Goal: Check status: Check status

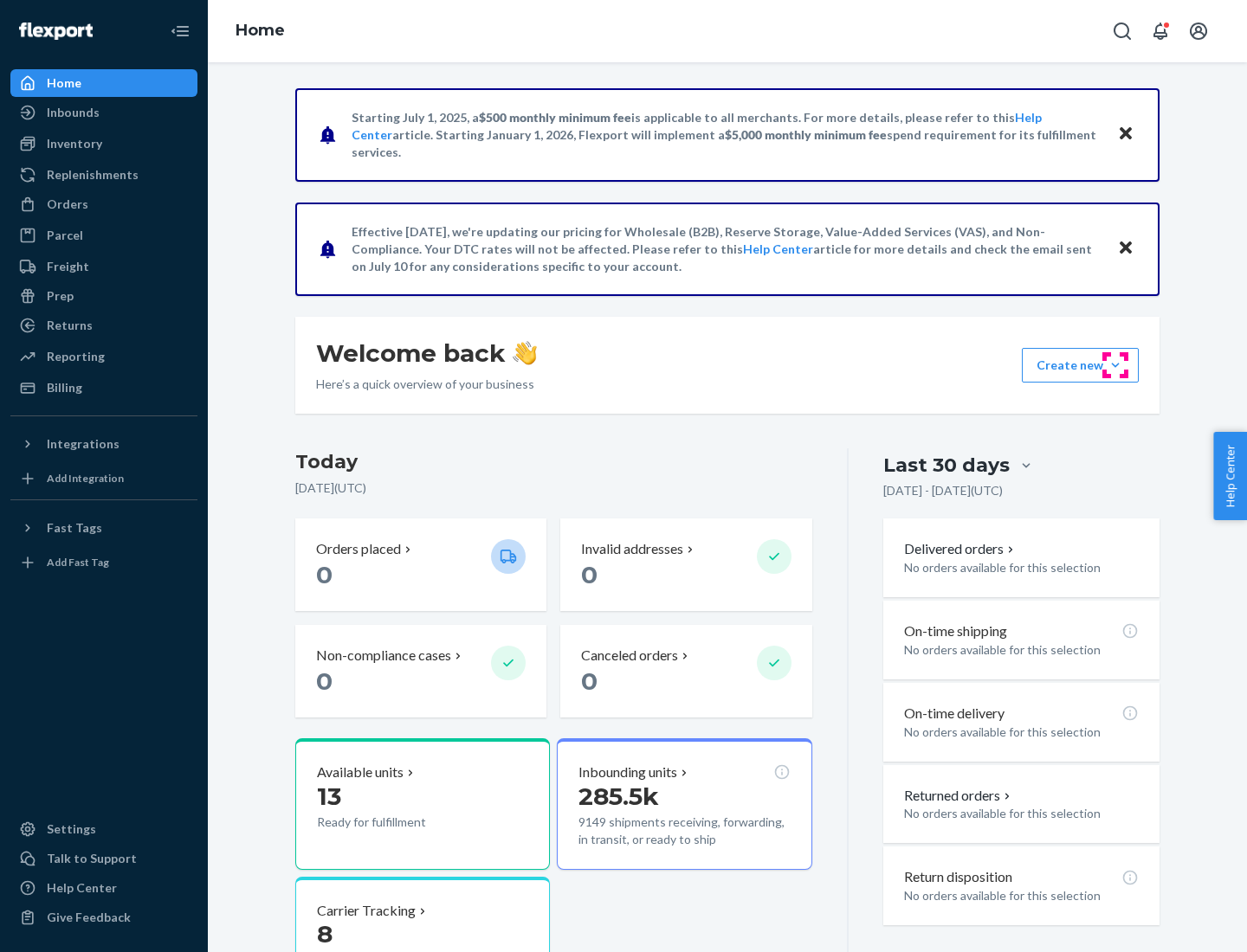
click at [1115, 366] on button "Create new Create new inbound Create new order Create new product" at bounding box center [1079, 365] width 117 height 34
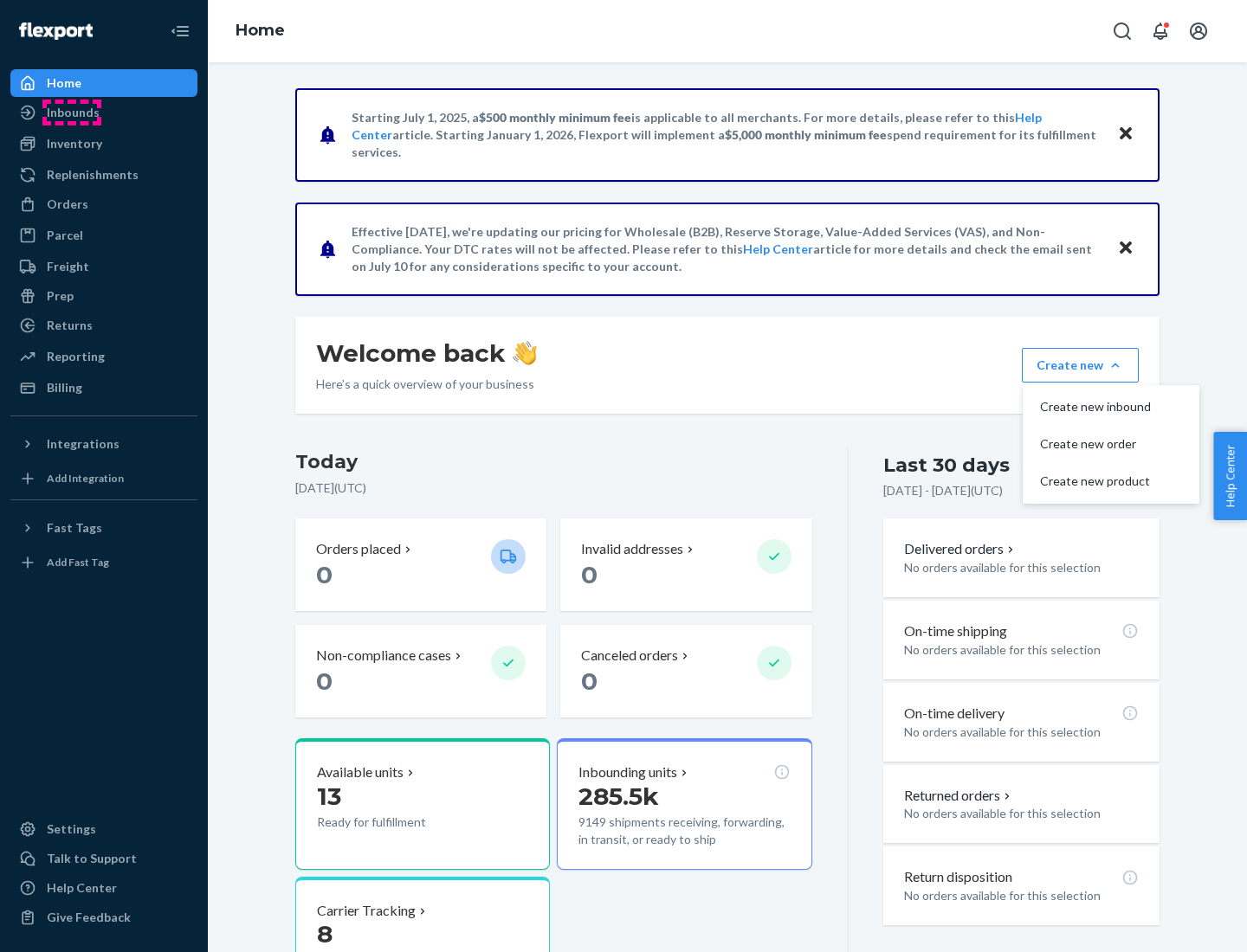
click at [72, 113] on div "Inbounds" at bounding box center [73, 112] width 53 height 18
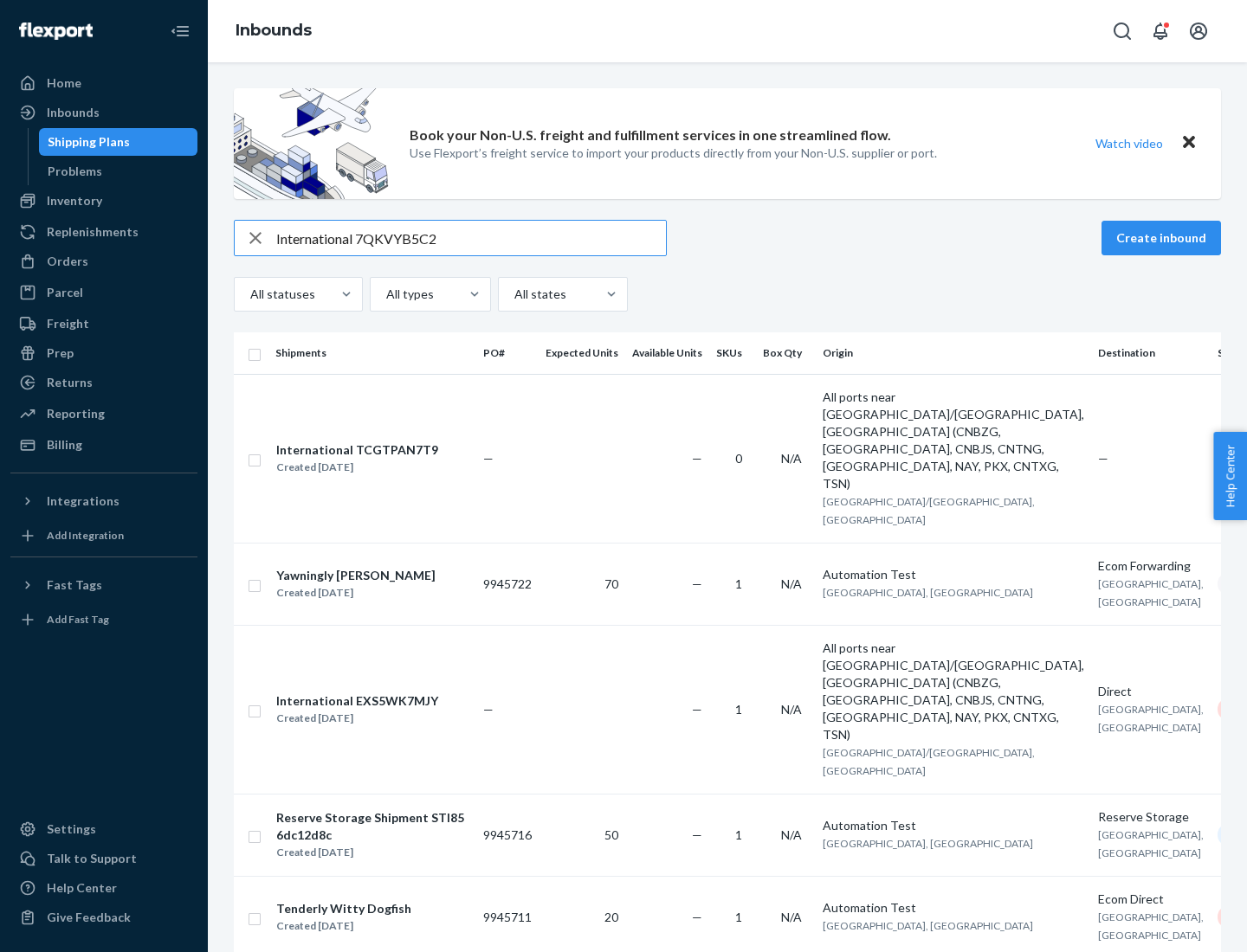
type input "International 7QKVYB5C29"
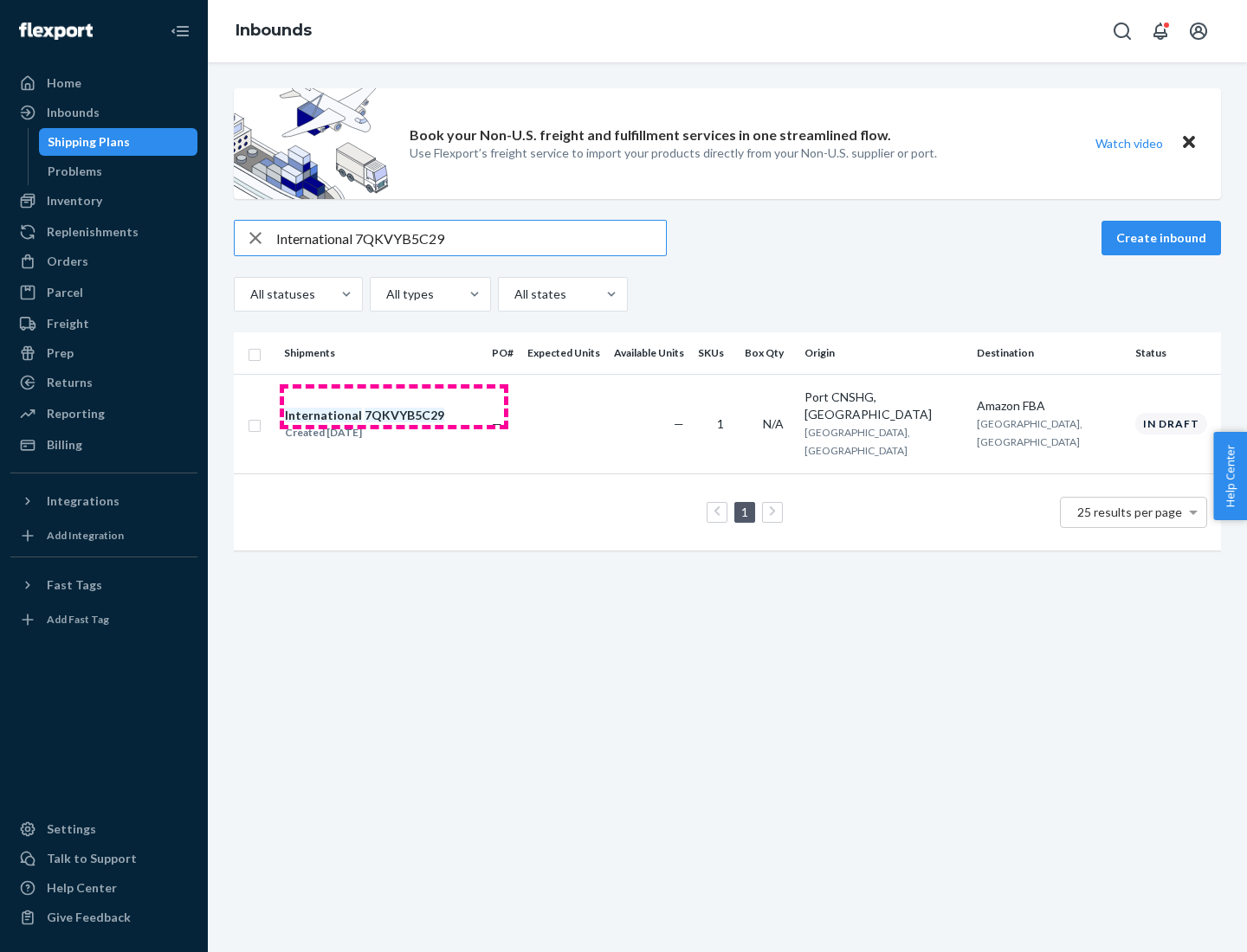
click at [394, 424] on div "Created [DATE]" at bounding box center [364, 433] width 159 height 18
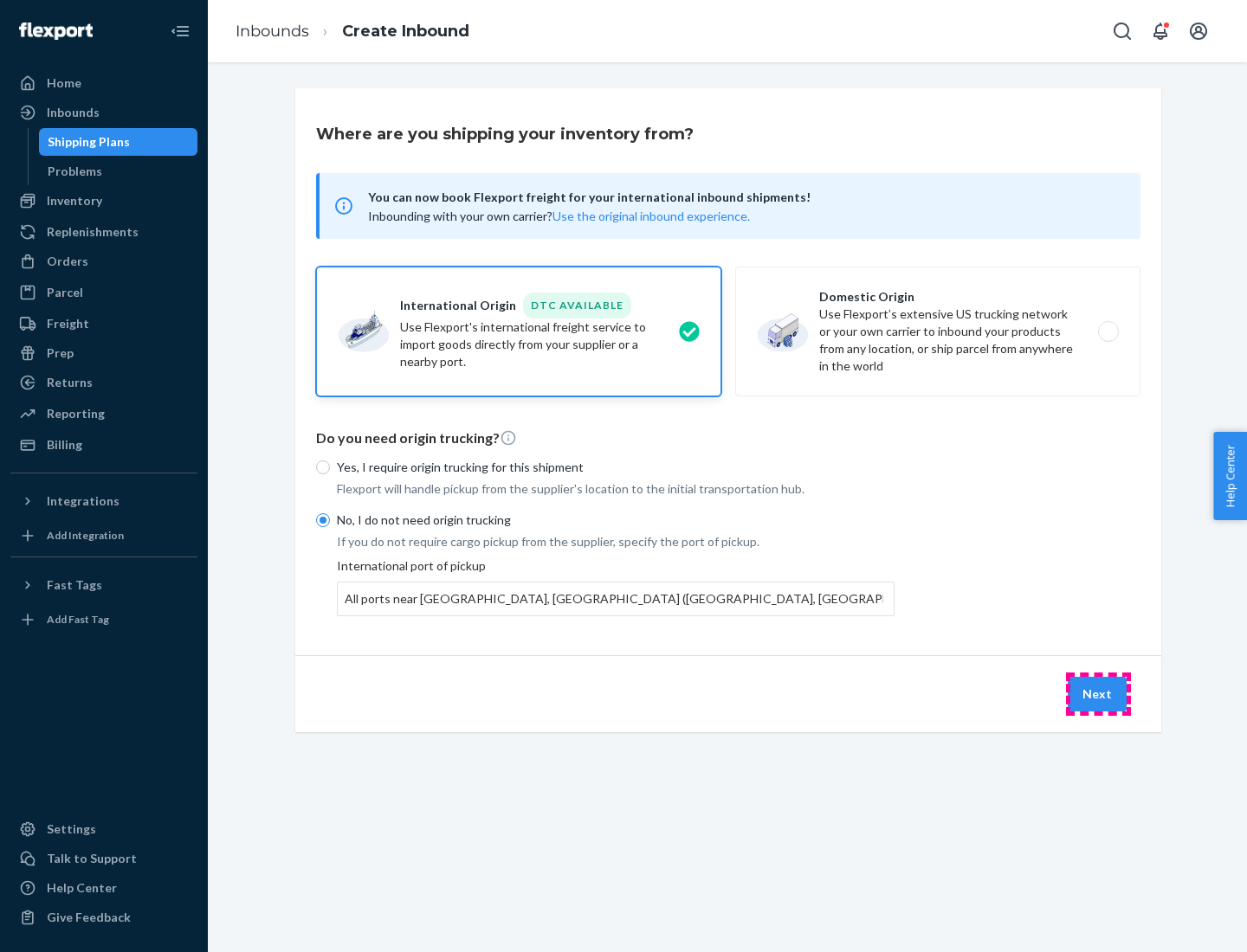
click at [1098, 693] on button "Next" at bounding box center [1096, 694] width 59 height 34
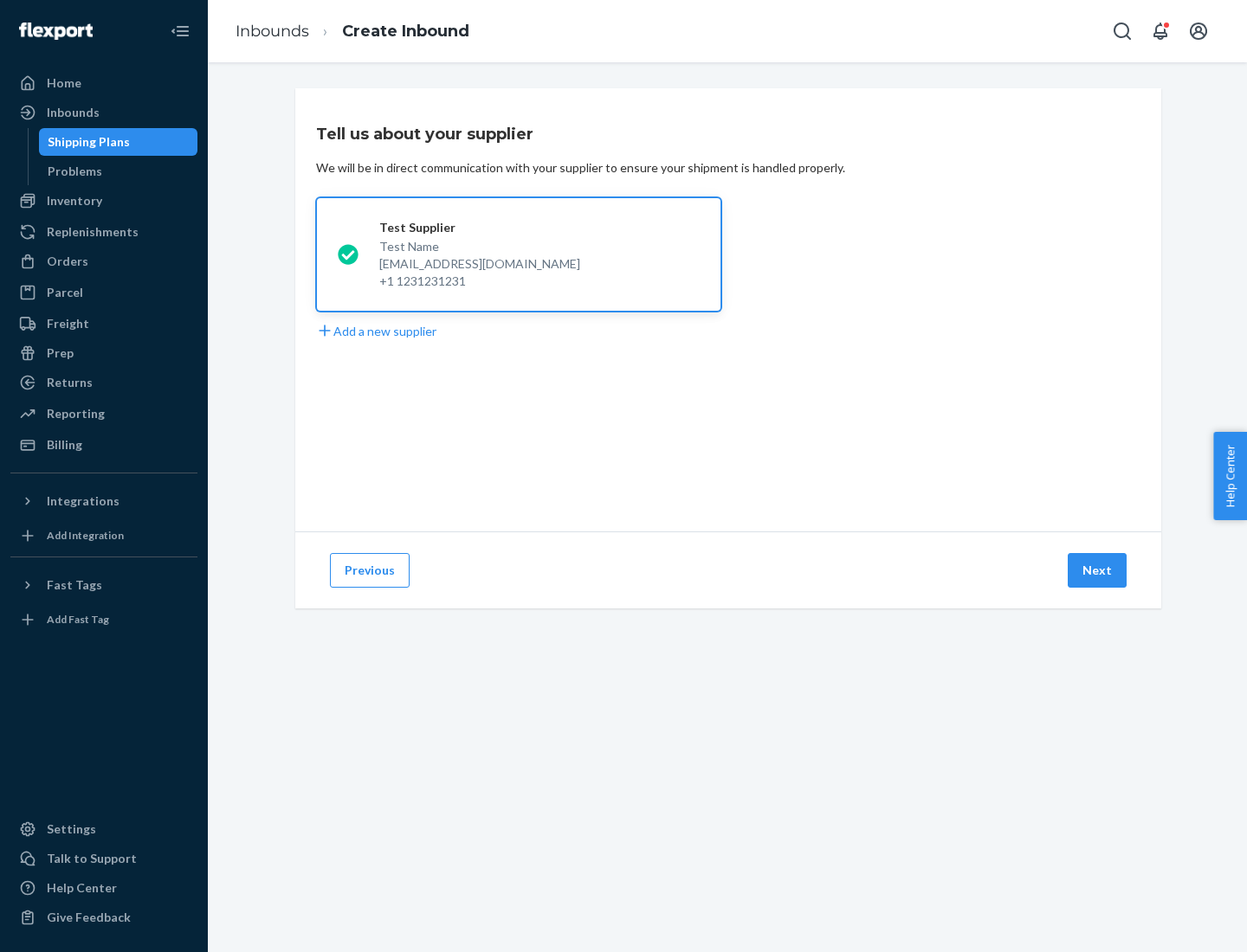
click at [1098, 571] on button "Next" at bounding box center [1096, 570] width 59 height 34
